Goal: Check status: Check status

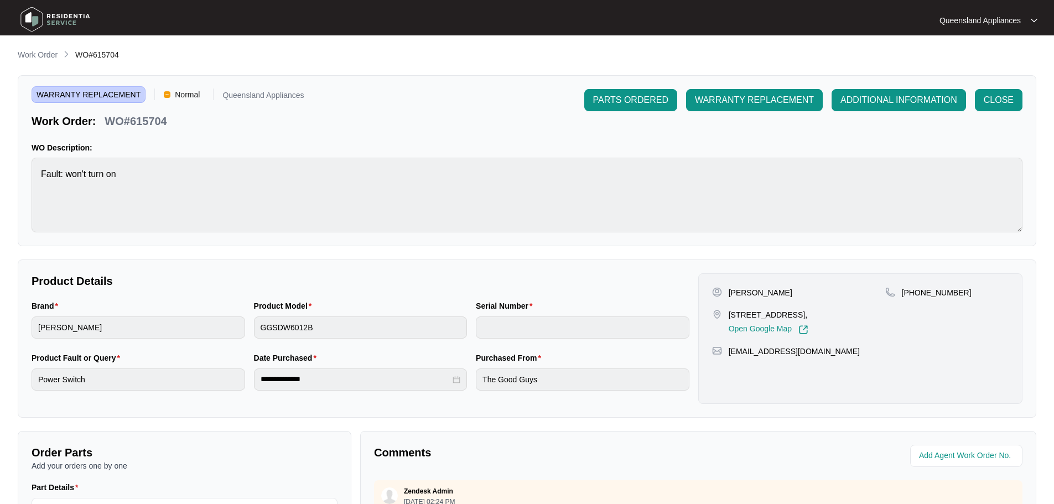
click at [28, 49] on li "Work Order" at bounding box center [38, 55] width 40 height 13
click at [30, 51] on p "Work Order" at bounding box center [38, 54] width 40 height 11
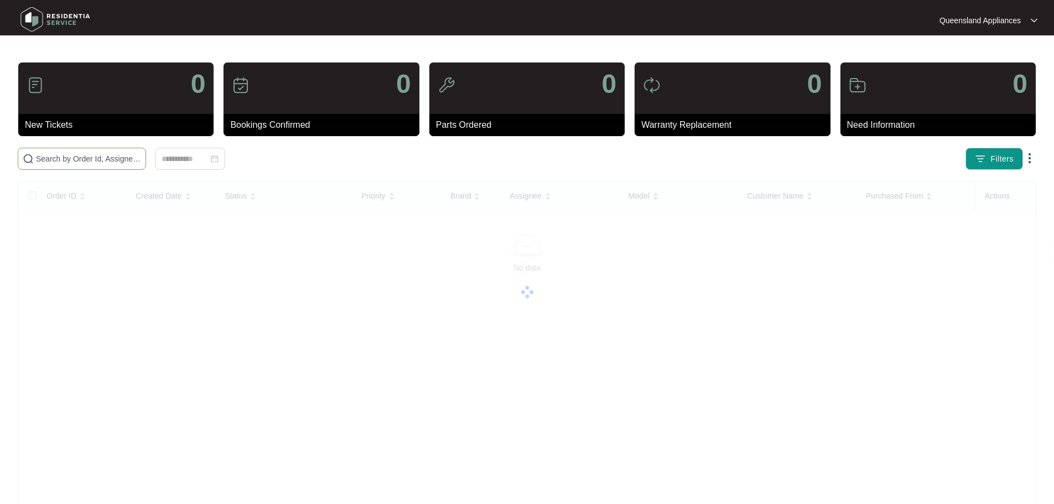
click at [123, 164] on input "text" at bounding box center [88, 159] width 105 height 12
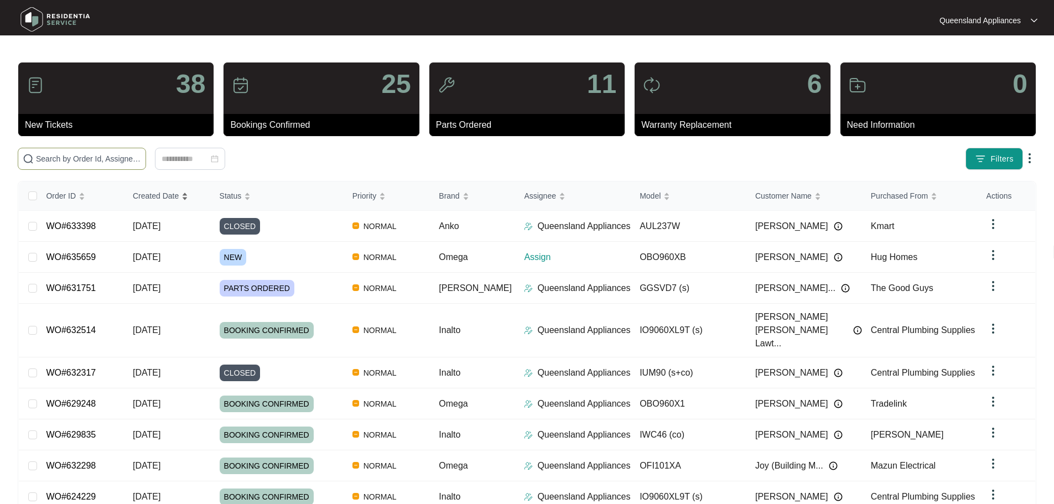
paste input "629493"
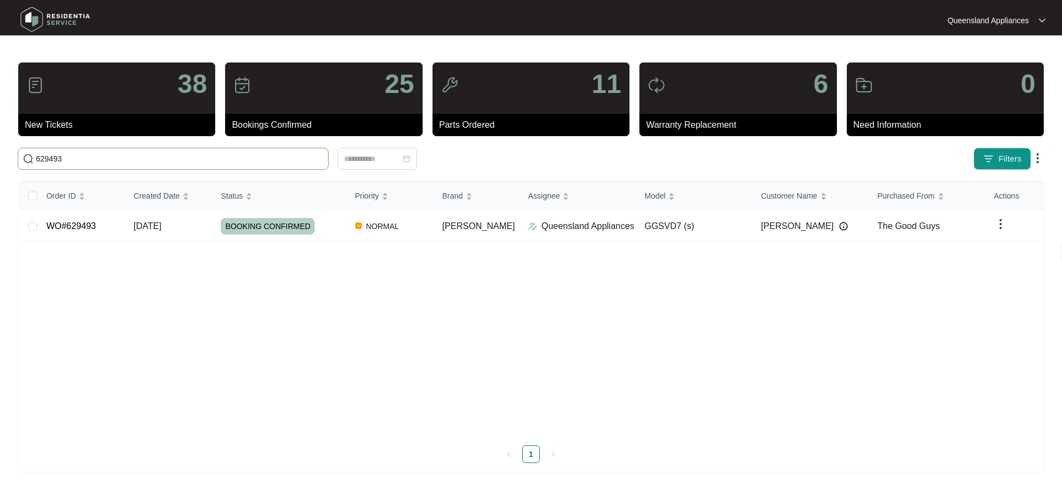
click at [196, 162] on input "629493" at bounding box center [180, 159] width 288 height 12
paste input "15"
type input "629153"
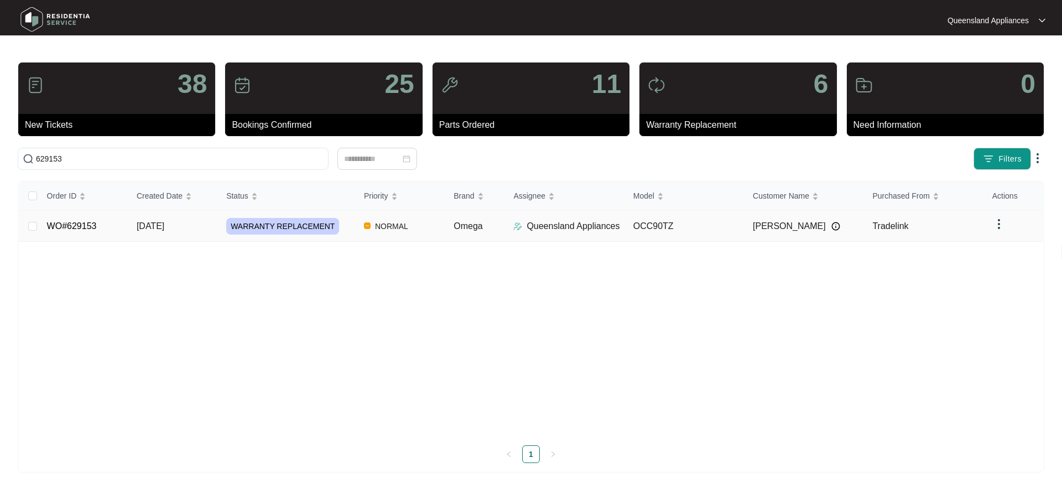
click at [204, 233] on td "[DATE]" at bounding box center [173, 226] width 90 height 31
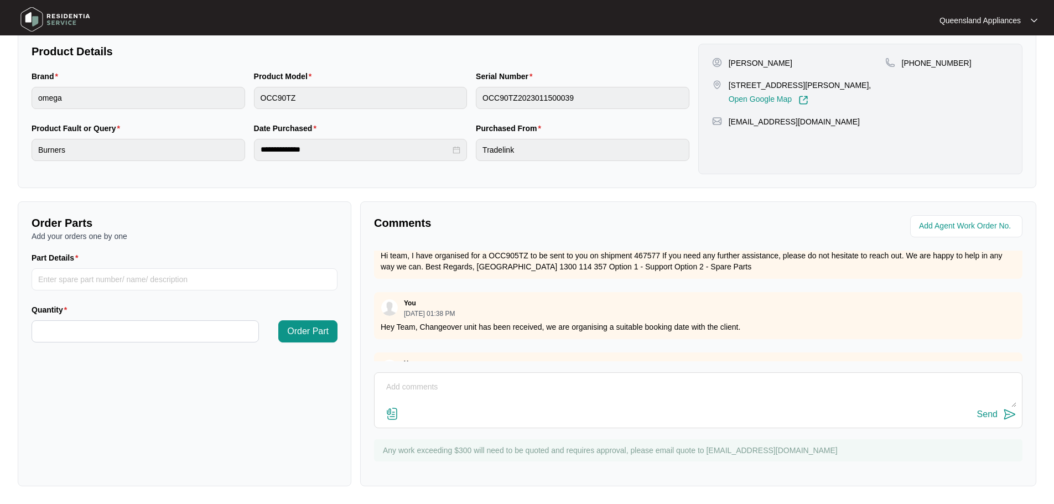
scroll to position [743, 0]
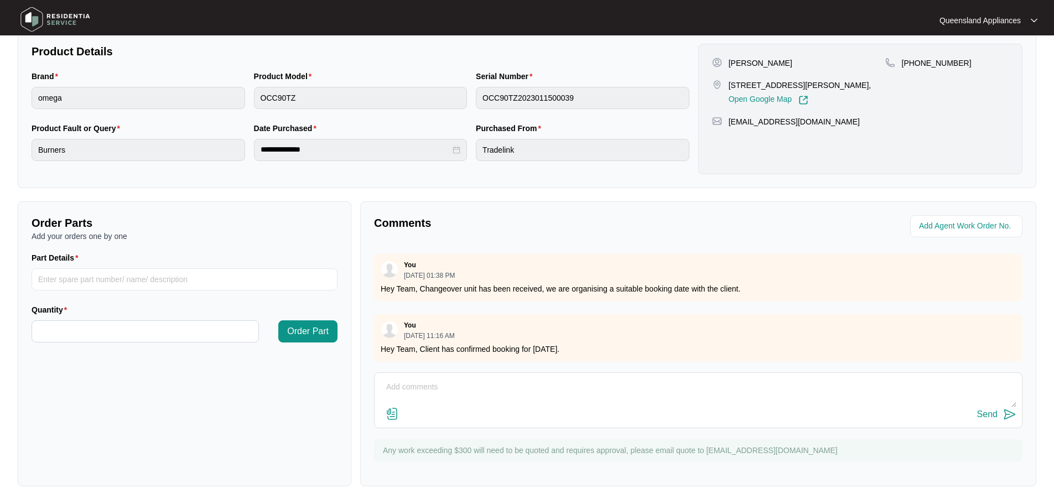
drag, startPoint x: 486, startPoint y: 341, endPoint x: 599, endPoint y: 346, distance: 113.5
click at [599, 346] on div "You [DATE] 11:16 AM Hey Team, Client has confirmed booking for [DATE]." at bounding box center [698, 337] width 648 height 47
click at [619, 344] on p "Hey Team, Client has confirmed booking for [DATE]." at bounding box center [698, 349] width 635 height 11
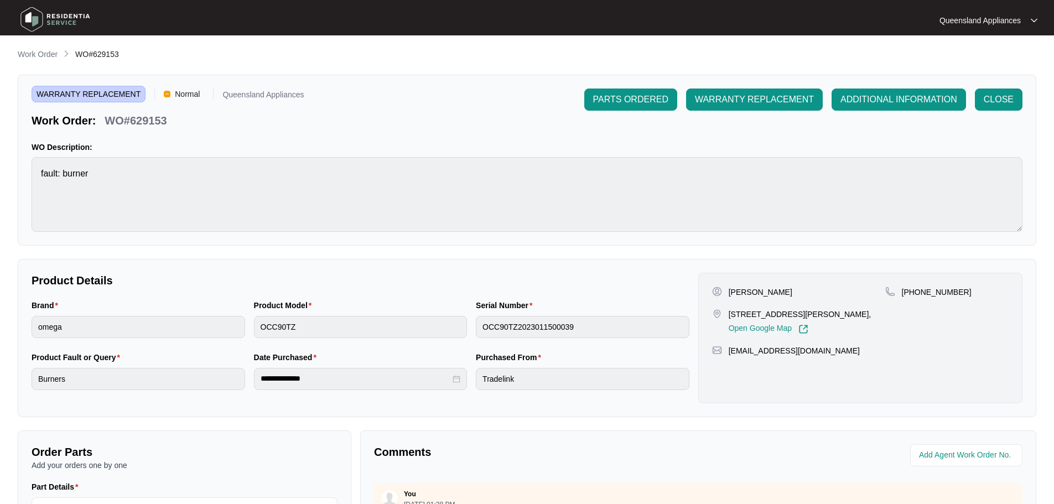
scroll to position [0, 0]
click at [39, 62] on div "**********" at bounding box center [527, 382] width 1018 height 667
click at [40, 59] on p "Work Order" at bounding box center [38, 54] width 40 height 11
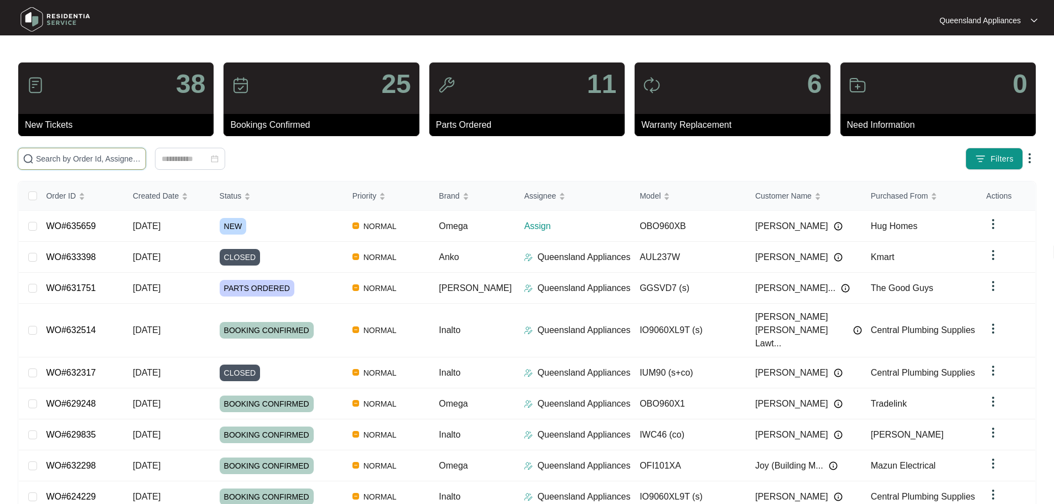
click at [114, 159] on input "text" at bounding box center [88, 159] width 105 height 12
paste input "632023"
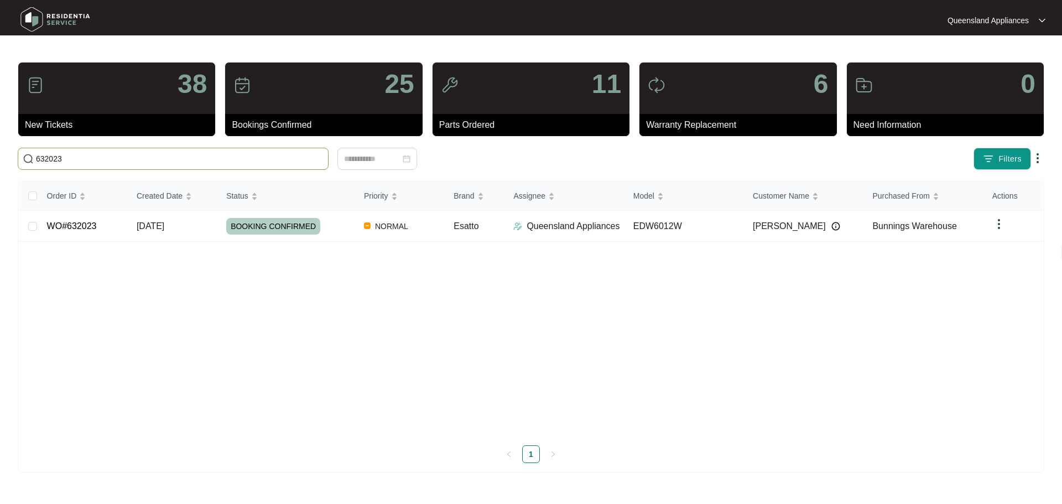
click at [180, 155] on input "632023" at bounding box center [180, 159] width 288 height 12
paste input "3572"
type input "633572"
click at [304, 224] on div "OVERDUE" at bounding box center [290, 226] width 129 height 17
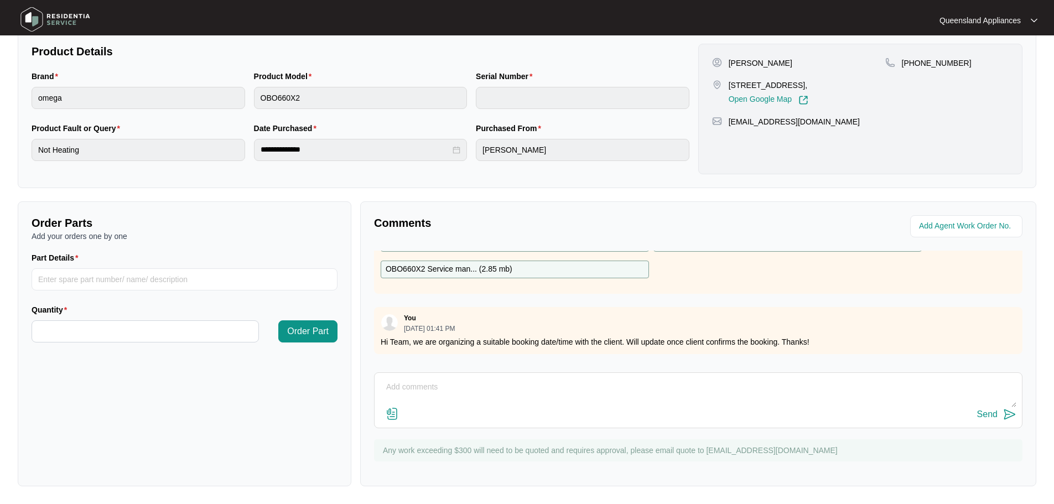
scroll to position [165, 0]
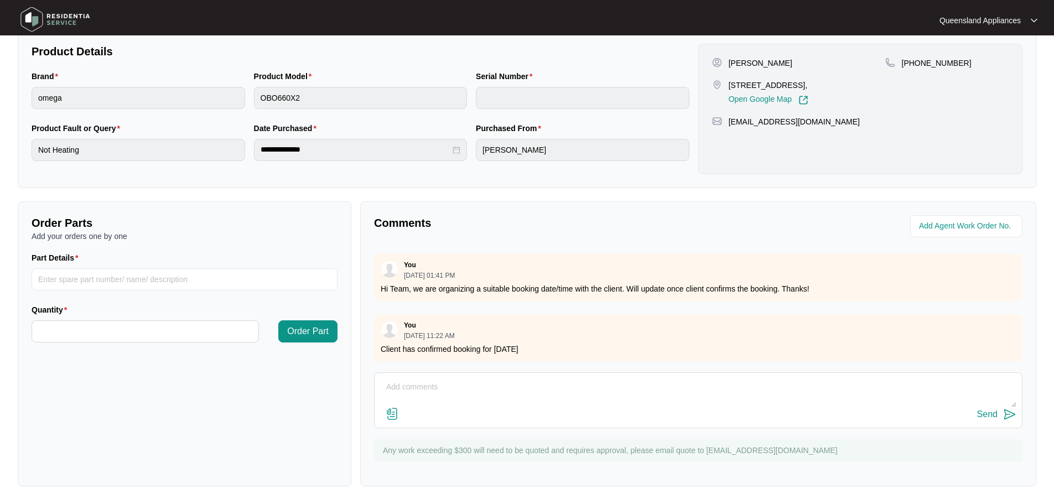
click at [610, 385] on textarea at bounding box center [698, 392] width 636 height 29
type textarea "Hi Team, Apologies, this service is booked and confirmed by the client for [DAT…"
click at [984, 415] on div "Send" at bounding box center [987, 414] width 20 height 10
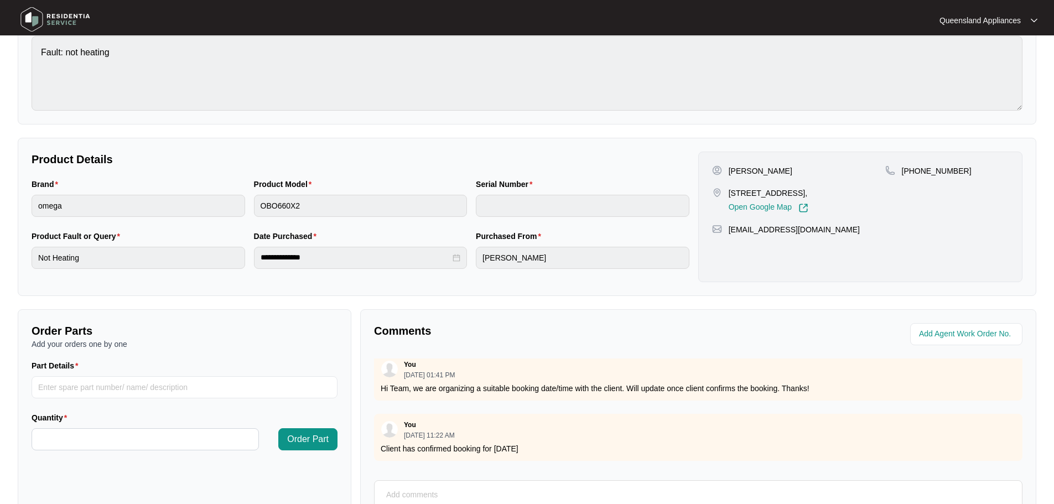
scroll to position [9, 0]
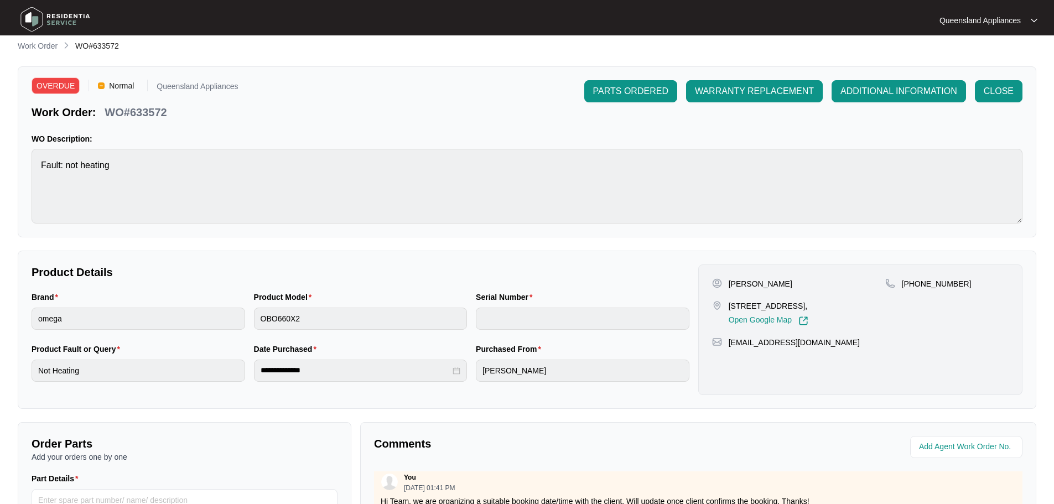
click at [49, 38] on div at bounding box center [140, 20] width 257 height 35
click at [29, 43] on p "Work Order" at bounding box center [38, 45] width 40 height 11
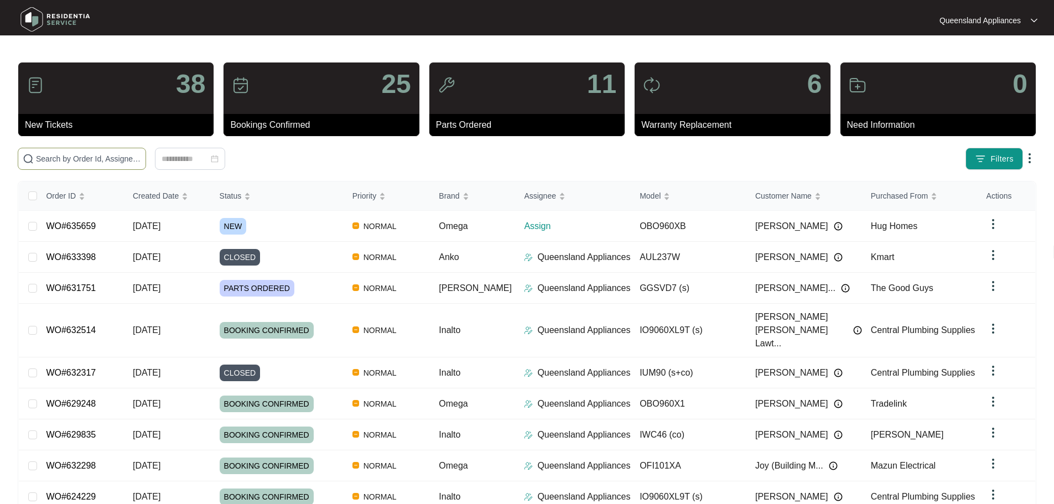
click at [91, 161] on span at bounding box center [82, 159] width 128 height 22
paste input "632414"
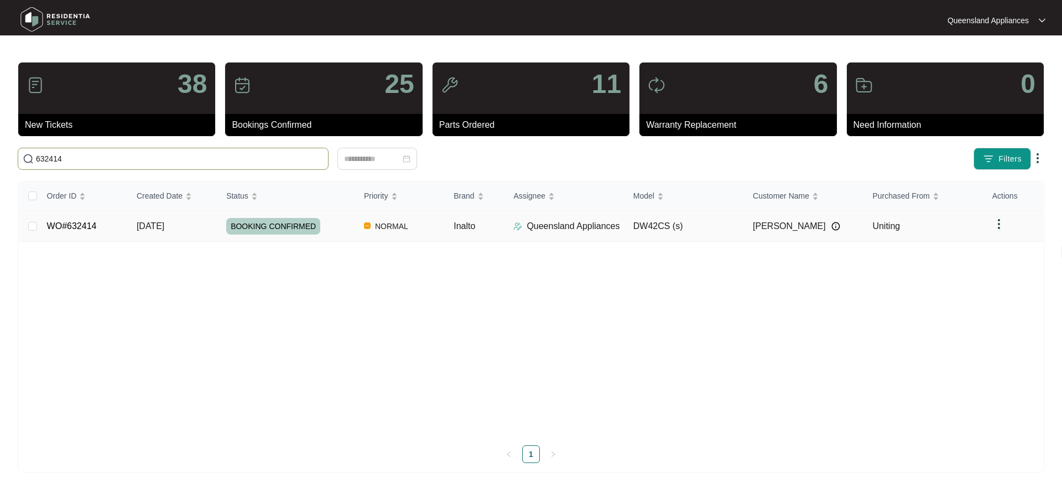
type input "632414"
click at [294, 225] on span "BOOKING CONFIRMED" at bounding box center [273, 226] width 94 height 17
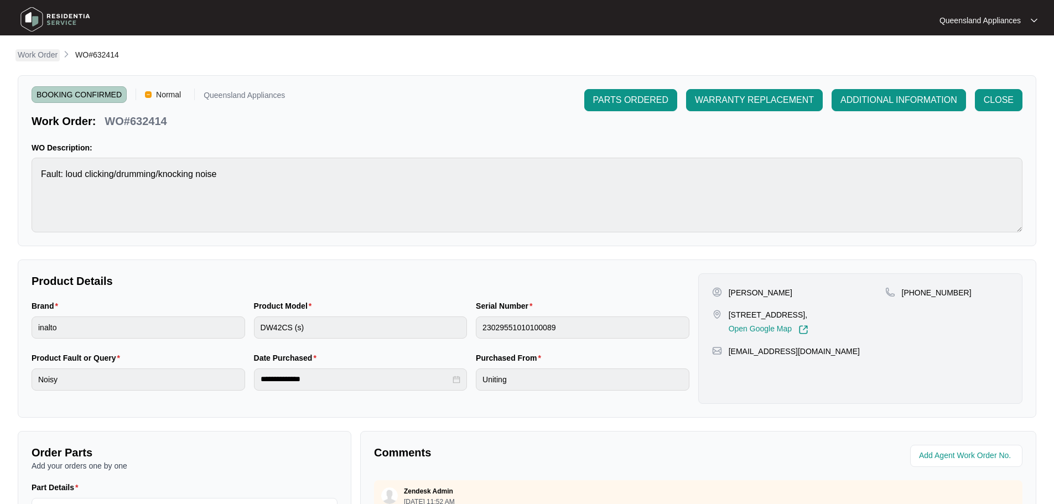
click at [43, 57] on p "Work Order" at bounding box center [38, 54] width 40 height 11
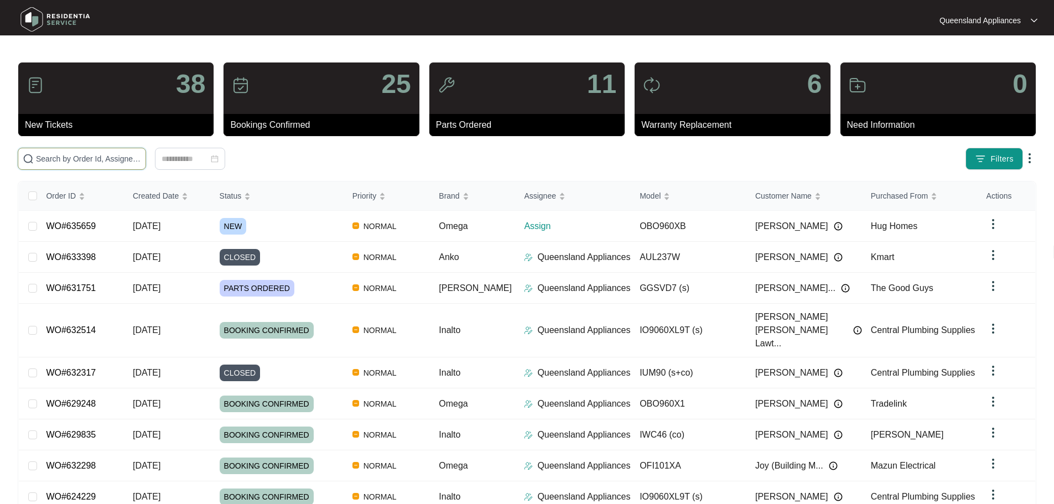
click at [141, 154] on input "text" at bounding box center [88, 159] width 105 height 12
paste input "628355"
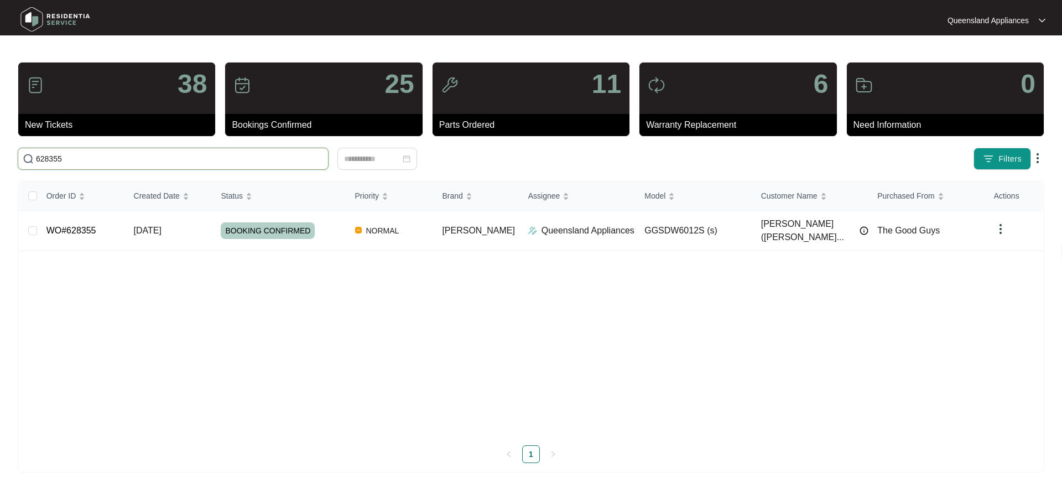
click at [160, 157] on input "628355" at bounding box center [180, 159] width 288 height 12
paste input "31759"
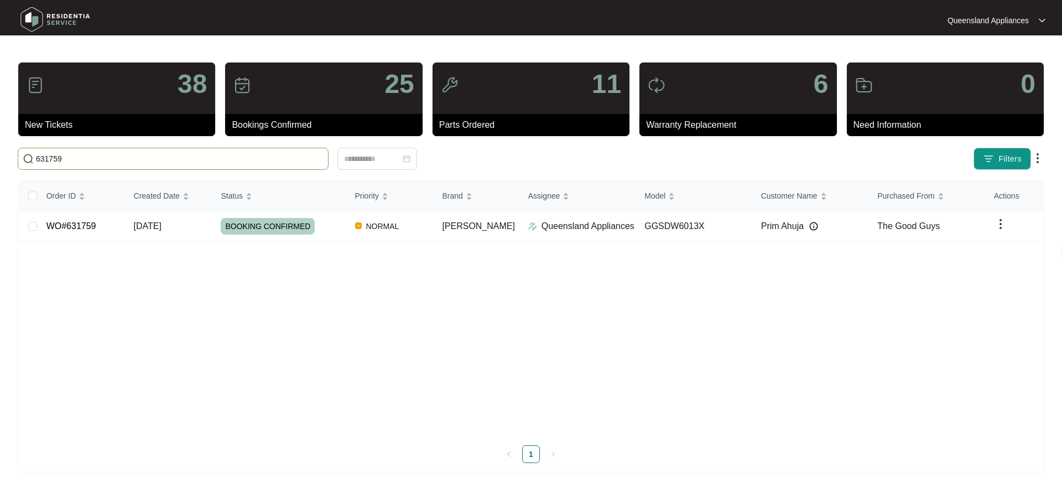
type input "631759"
